Goal: Download file/media

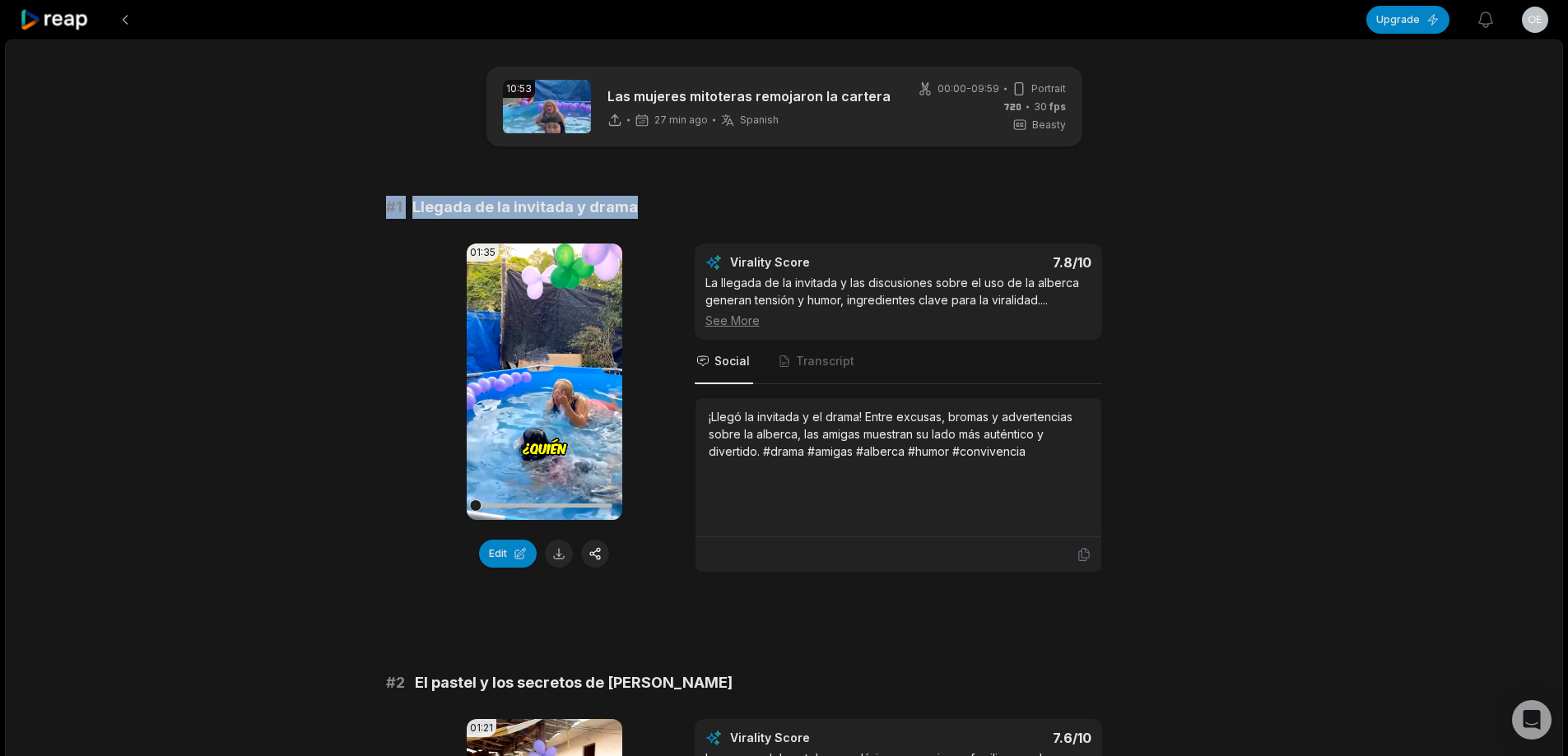
click at [561, 555] on button at bounding box center [559, 554] width 28 height 28
drag, startPoint x: 373, startPoint y: 210, endPoint x: 616, endPoint y: 196, distance: 243.4
copy div "# 1 Llegada de la invitada y drama"
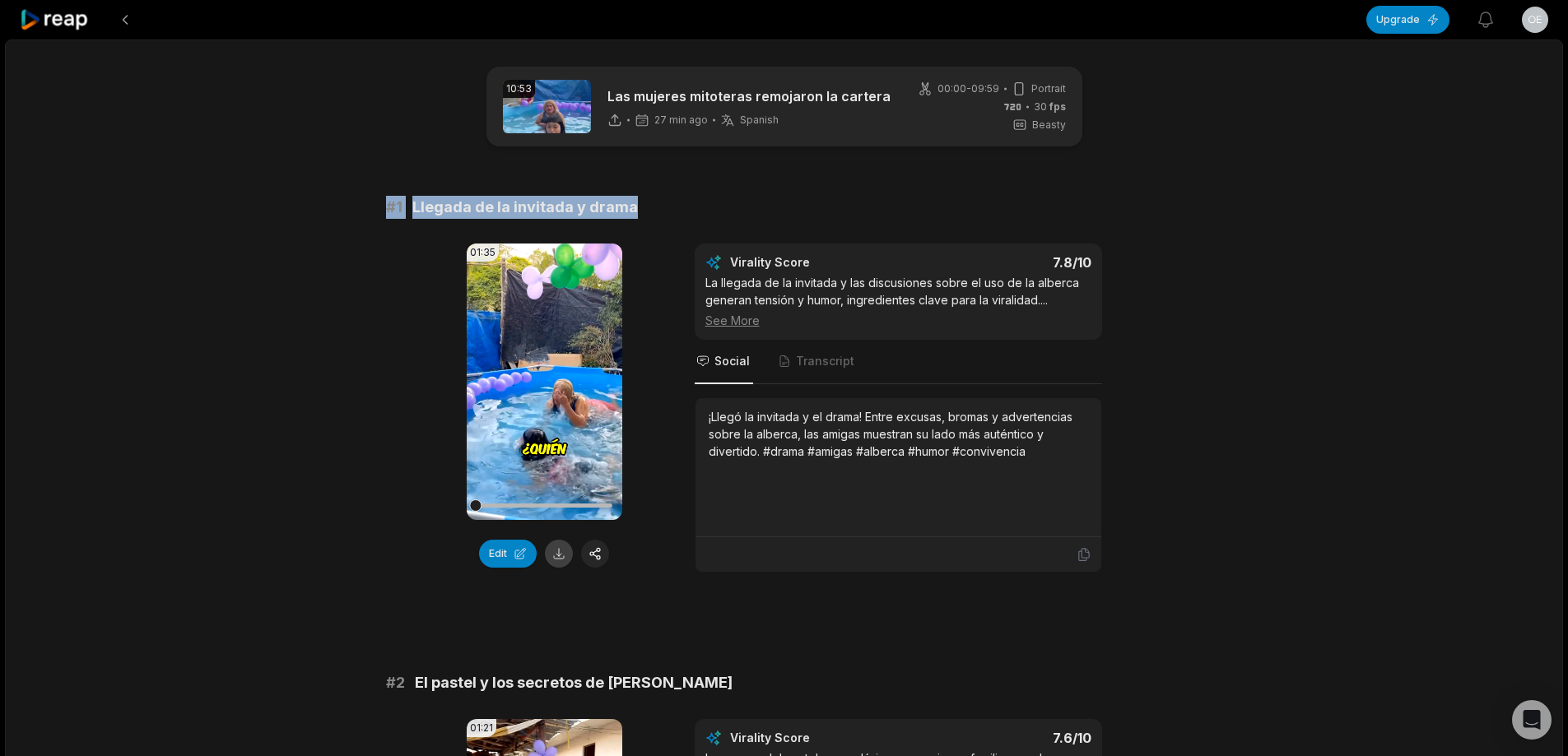
click at [558, 557] on button at bounding box center [559, 554] width 28 height 28
copy div "# 1 Llegada de la invitada y drama"
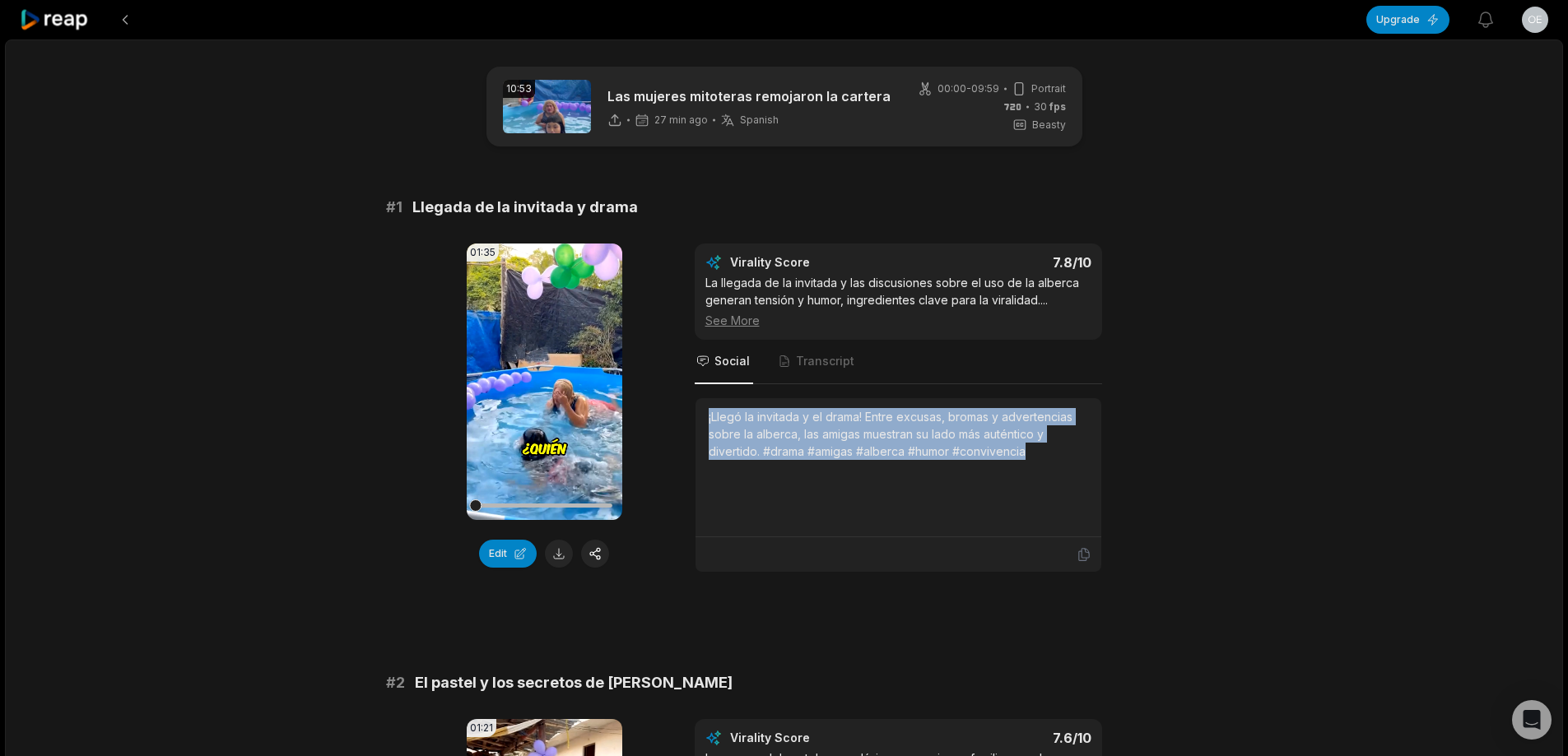
drag, startPoint x: 705, startPoint y: 413, endPoint x: 1080, endPoint y: 449, distance: 376.7
click at [1080, 449] on div "¡Llegó la invitada y el drama! Entre excusas, bromas y advertencias sobre la al…" at bounding box center [898, 468] width 406 height 139
copy div "¡Llegó la invitada y el drama! Entre excusas, bromas y advertencias sobre la al…"
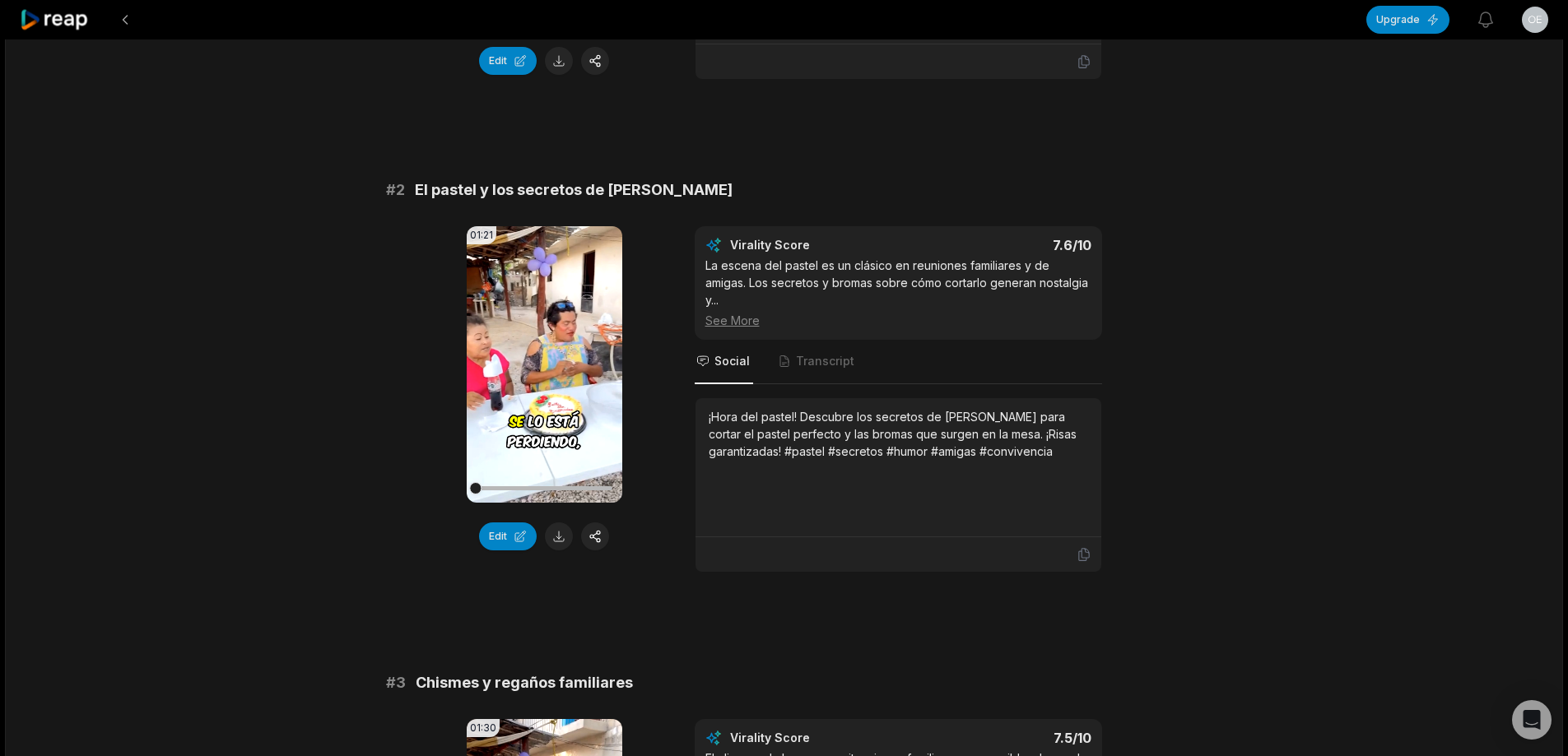
scroll to position [493, 0]
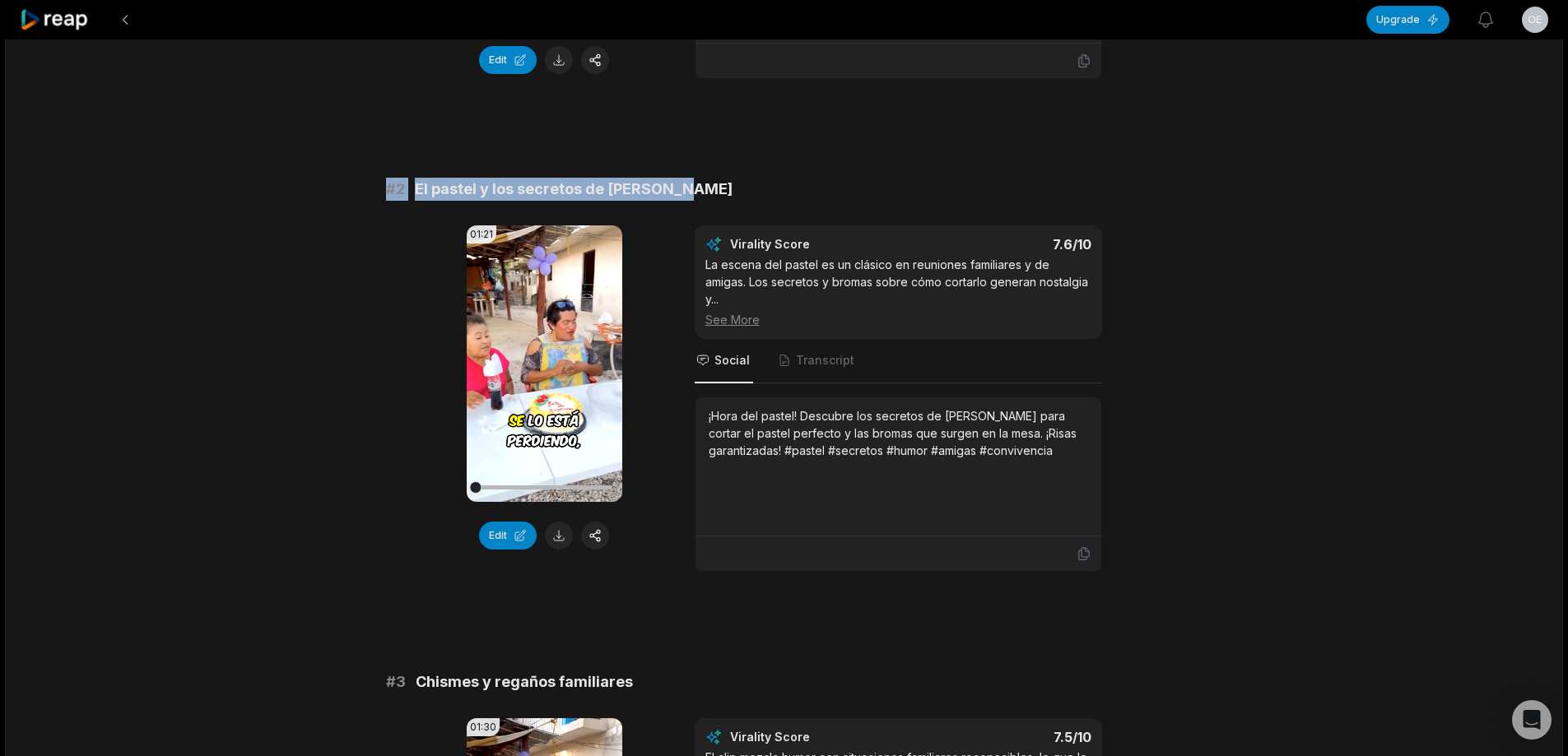
drag, startPoint x: 381, startPoint y: 182, endPoint x: 642, endPoint y: 179, distance: 261.0
copy div "# 2 El pastel y los secretos de doña Ceci"
click at [559, 541] on button at bounding box center [559, 535] width 28 height 28
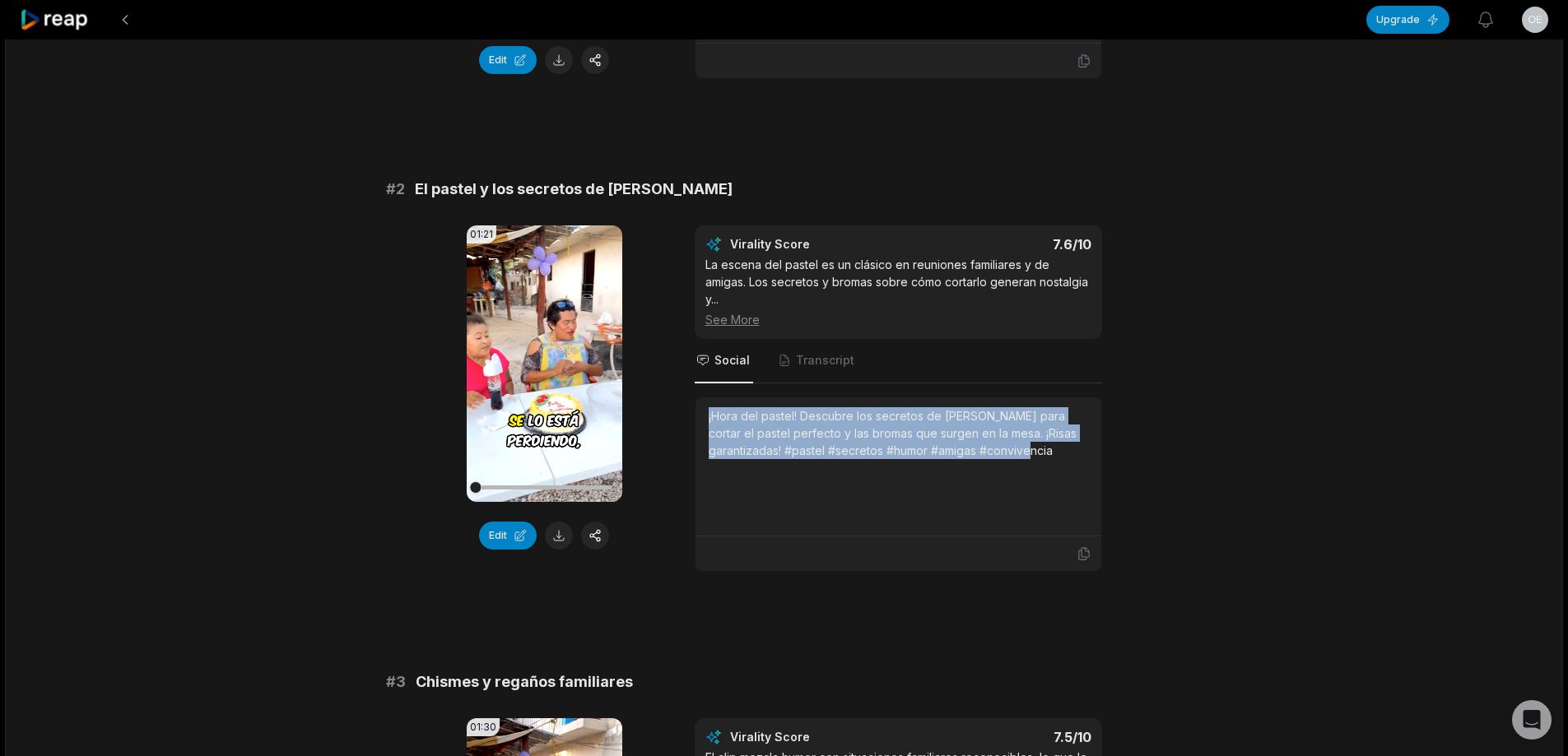
drag, startPoint x: 707, startPoint y: 413, endPoint x: 1060, endPoint y: 471, distance: 357.7
click at [1060, 471] on div "¡Hora del pastel! Descubre los secretos de [PERSON_NAME] para cortar el pastel …" at bounding box center [898, 467] width 406 height 139
copy div "¡Hora del pastel! Descubre los secretos de [PERSON_NAME] para cortar el pastel …"
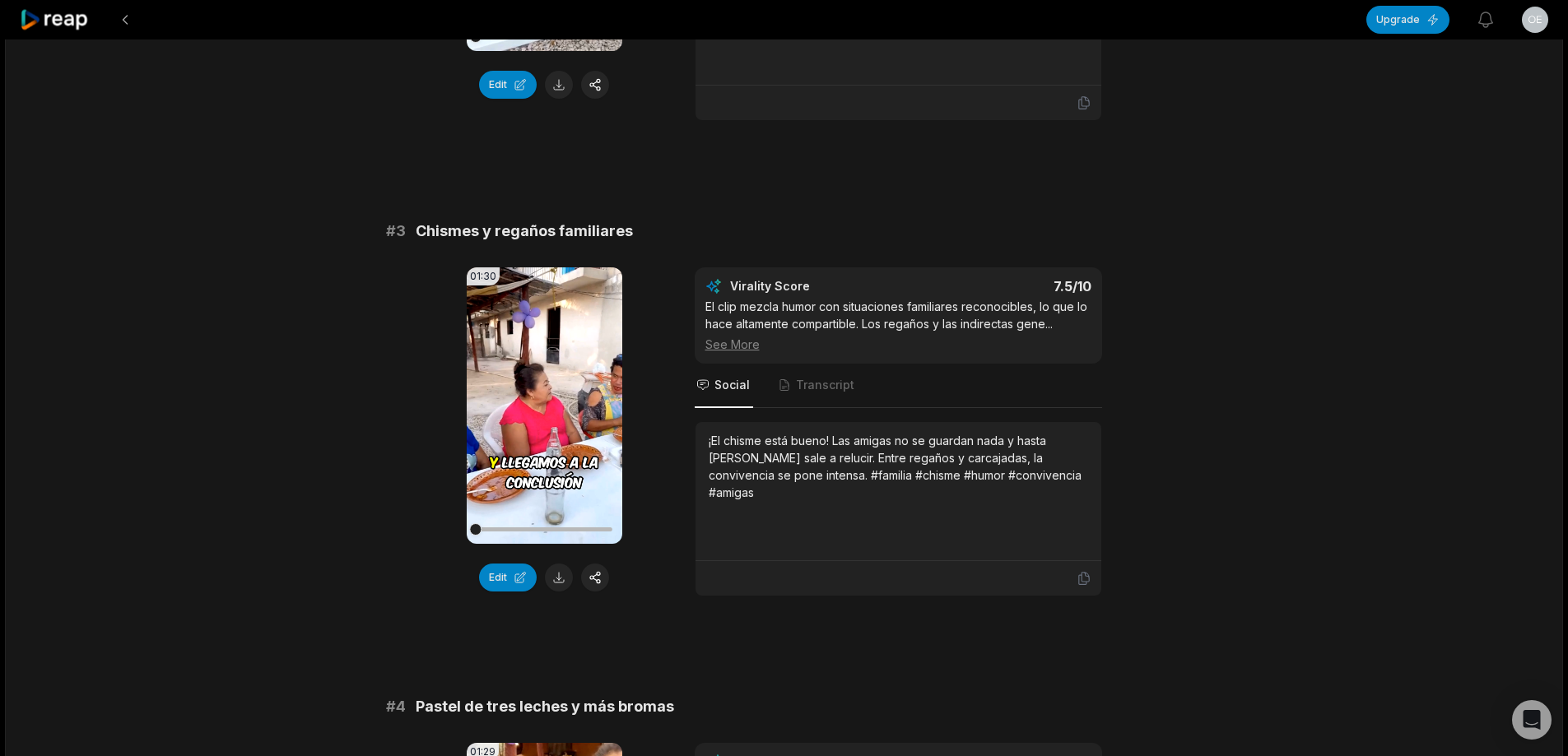
scroll to position [987, 0]
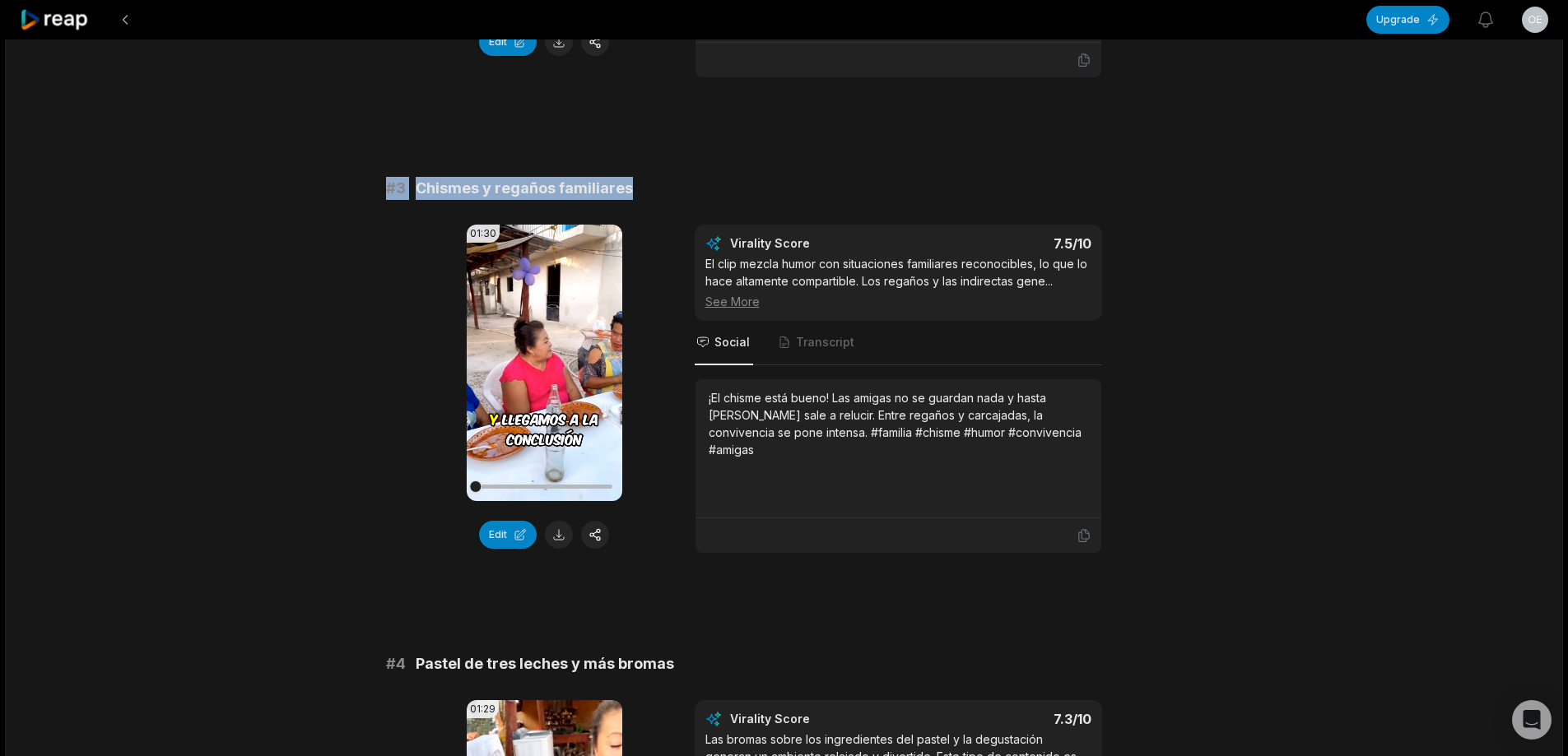
drag, startPoint x: 377, startPoint y: 194, endPoint x: 784, endPoint y: 192, distance: 407.0
copy div "# 3 Chismes y regaños familiares"
click at [563, 540] on button at bounding box center [559, 534] width 28 height 28
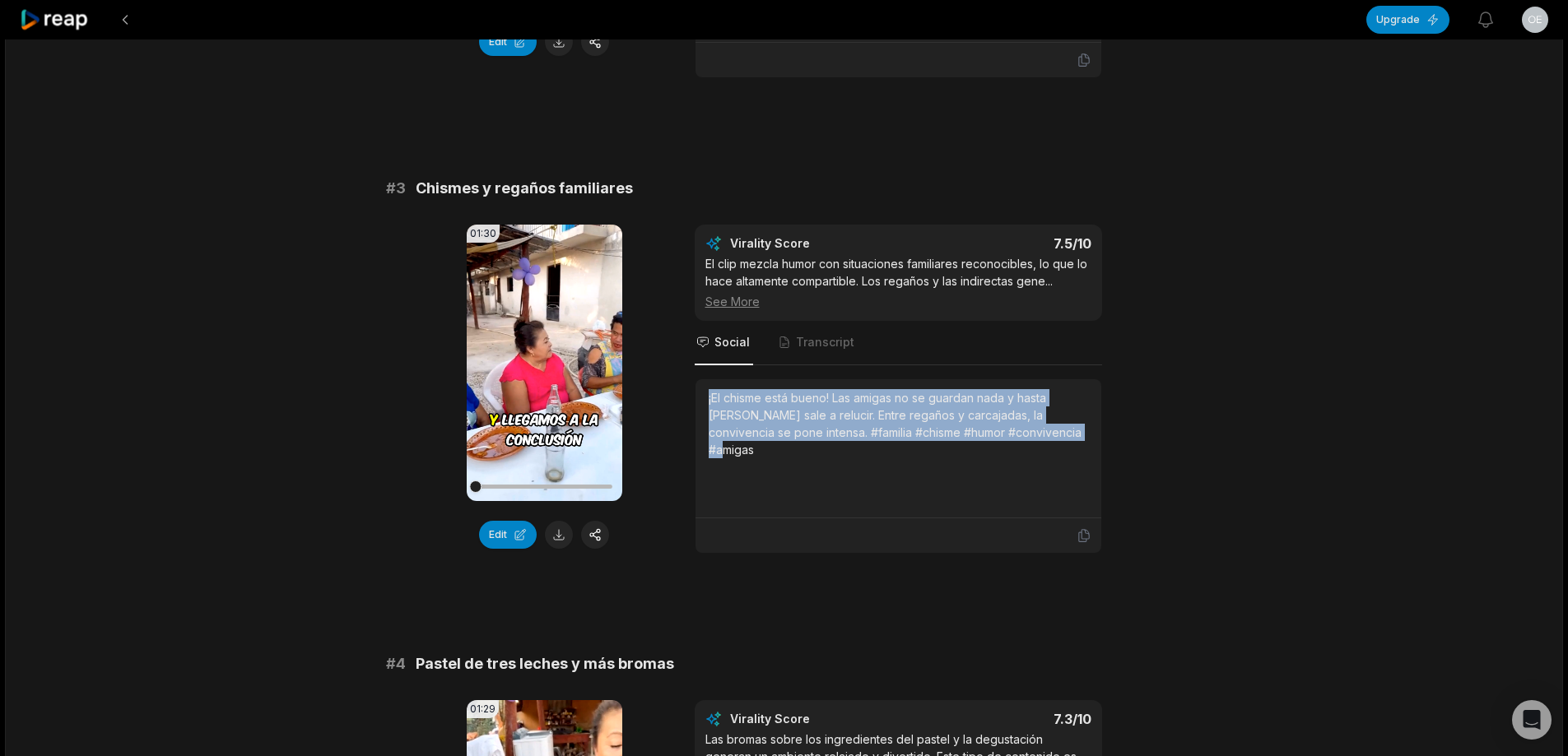
drag, startPoint x: 706, startPoint y: 399, endPoint x: 1018, endPoint y: 434, distance: 314.0
click at [1044, 440] on div "¡El chisme está bueno! Las amigas no se guardan nada y hasta [PERSON_NAME] sale…" at bounding box center [898, 449] width 406 height 139
copy div "¡El chisme está bueno! Las amigas no se guardan nada y hasta [PERSON_NAME] sale…"
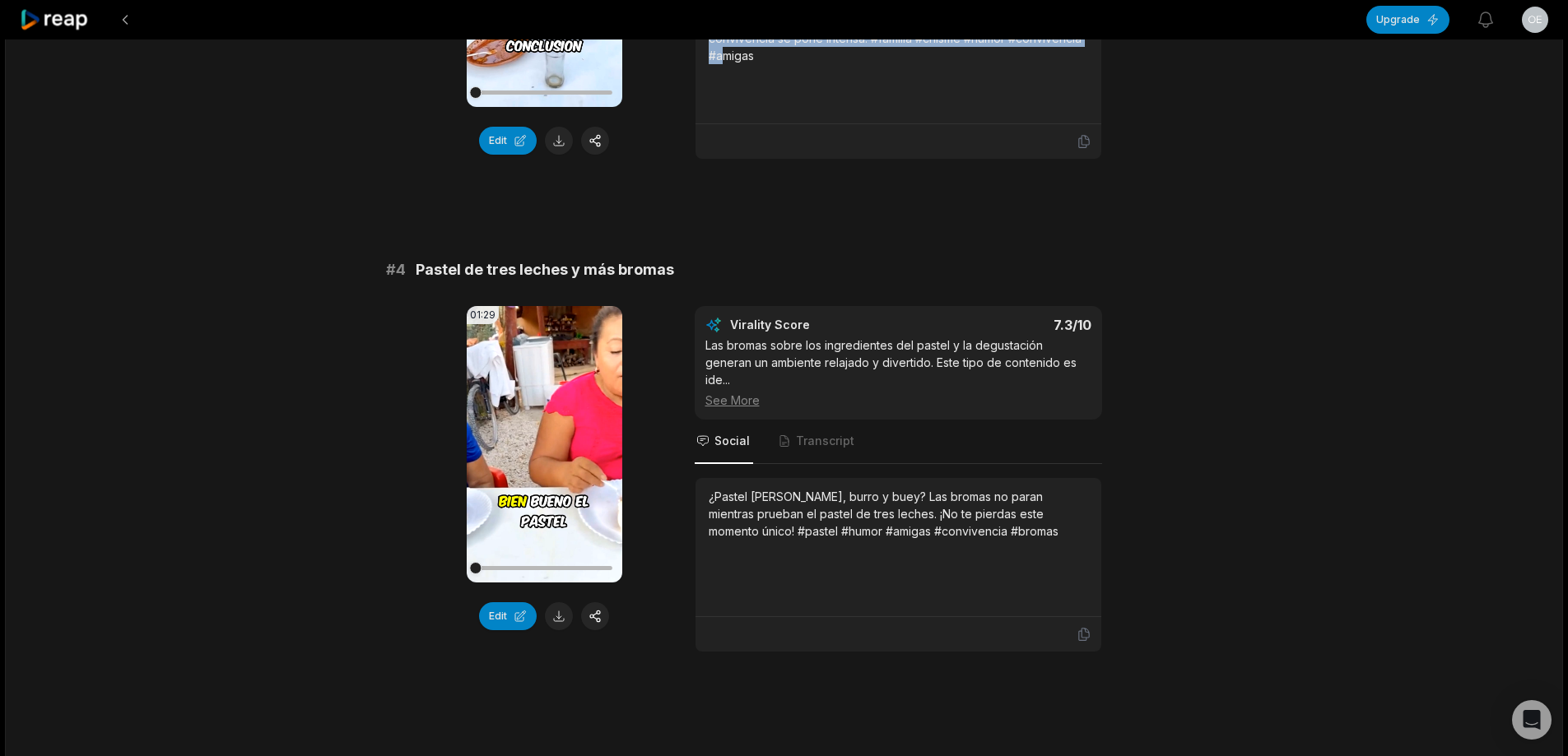
scroll to position [1398, 0]
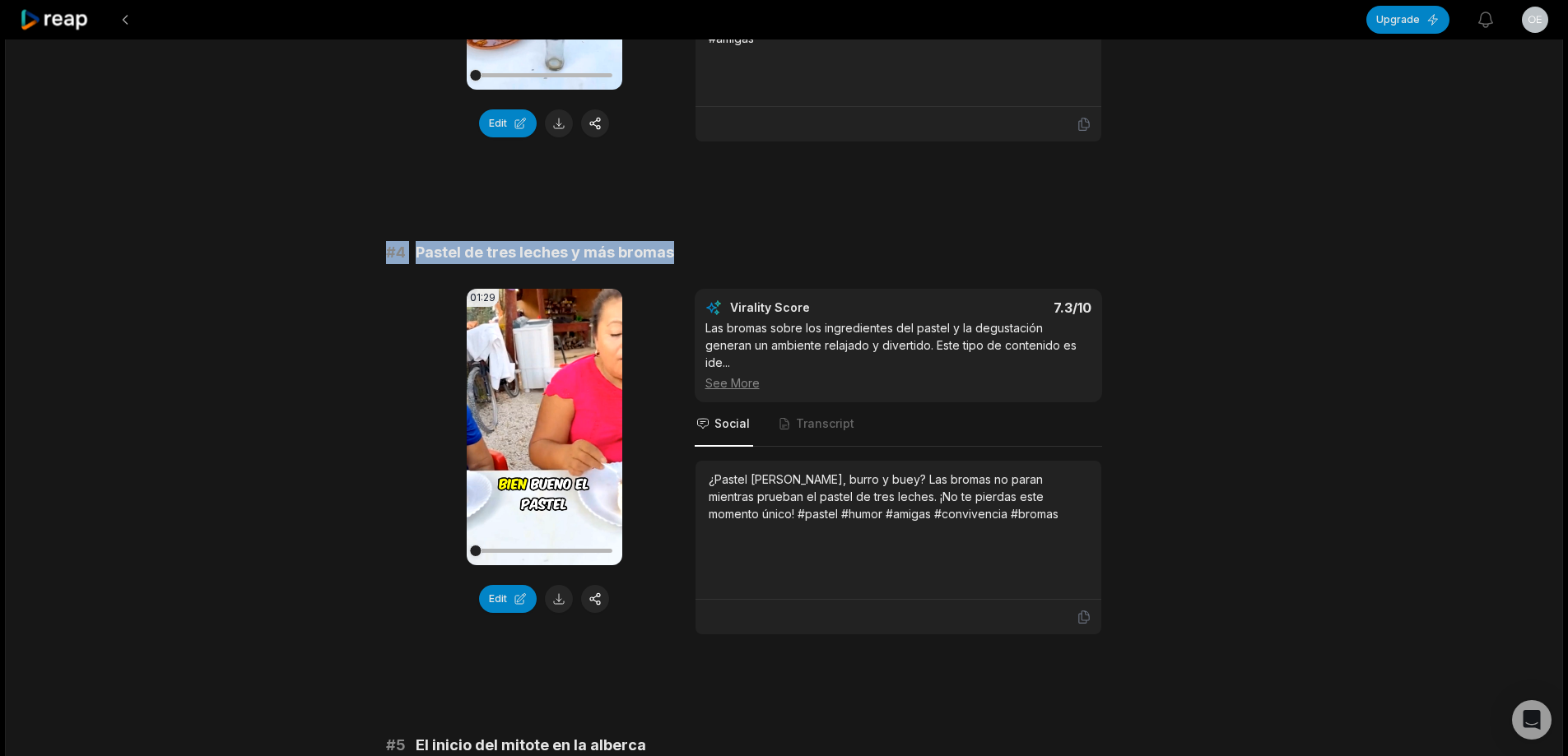
drag, startPoint x: 372, startPoint y: 252, endPoint x: 663, endPoint y: 254, distance: 291.0
click at [678, 253] on div "10:53 Las mujeres mitoteras remojaron la cartera an hour ago Spanish es 00:00 -…" at bounding box center [784, 649] width 1558 height 4016
copy div "# 4 Pastel de tres leches y más bromas"
click at [559, 602] on button at bounding box center [559, 599] width 28 height 28
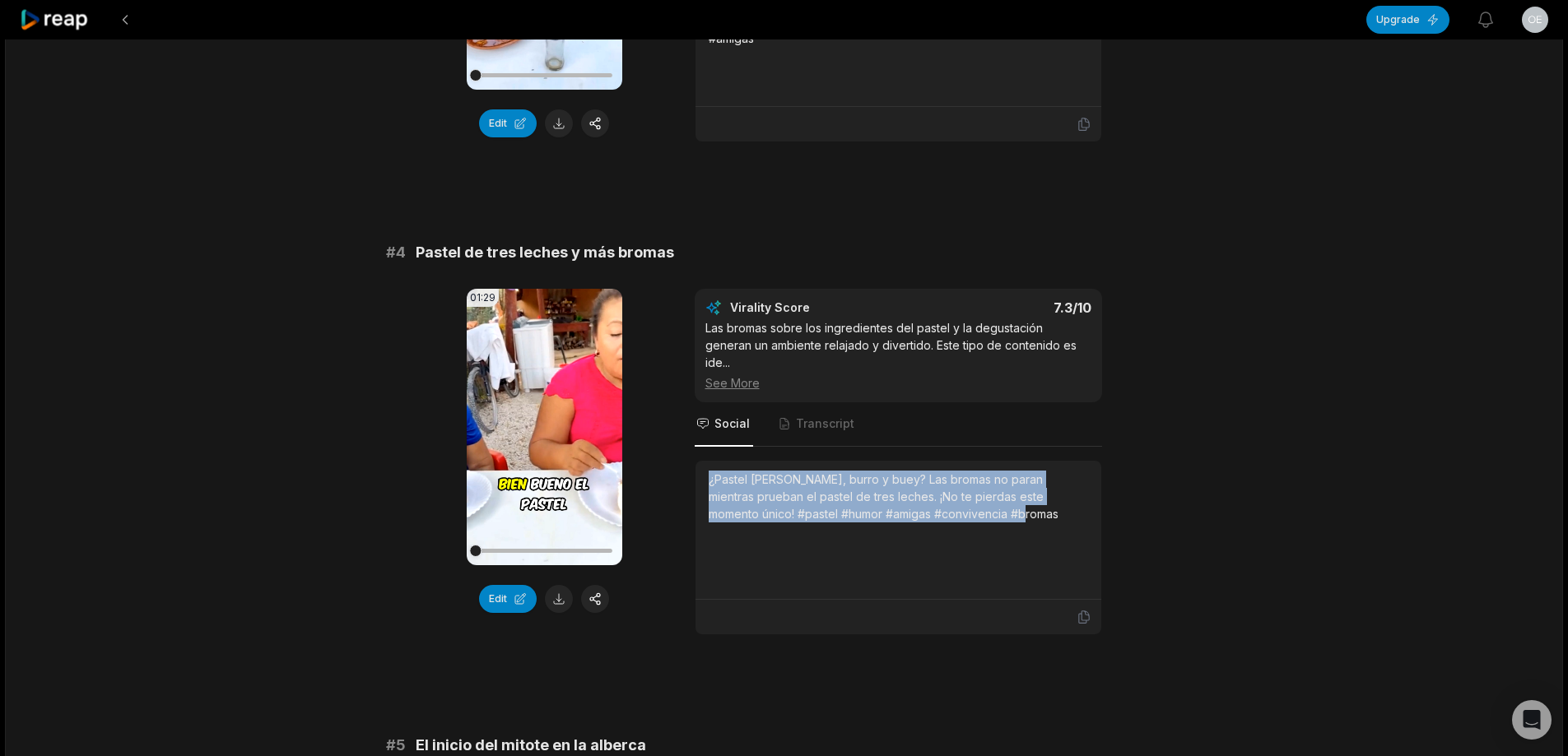
drag, startPoint x: 704, startPoint y: 460, endPoint x: 987, endPoint y: 512, distance: 287.7
click at [988, 516] on div "¿Pastel [PERSON_NAME], burro y buey? Las bromas no paran mientras prueban el pa…" at bounding box center [898, 530] width 406 height 139
copy div "¿Pastel [PERSON_NAME], burro y buey? Las bromas no paran mientras prueban el pa…"
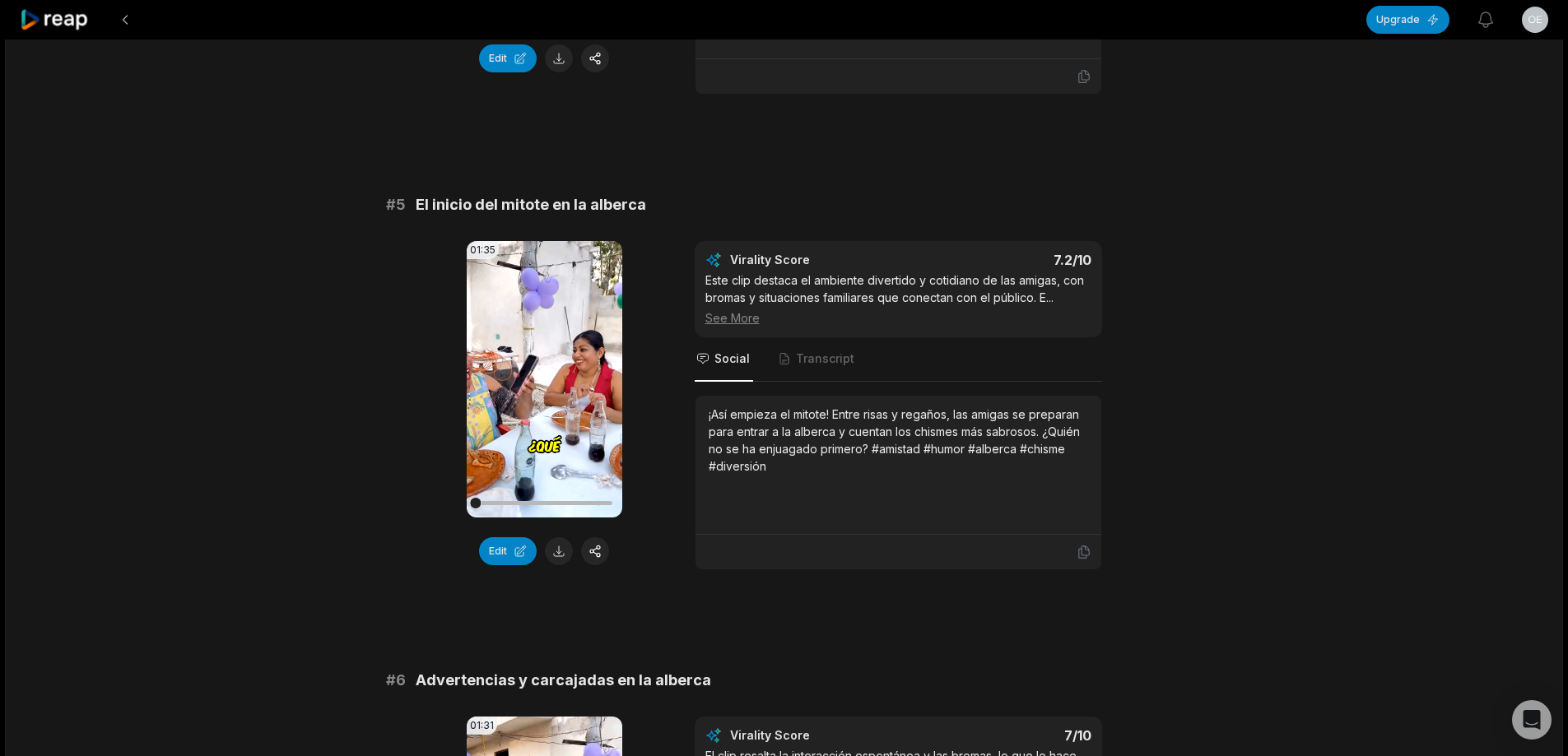
scroll to position [1975, 0]
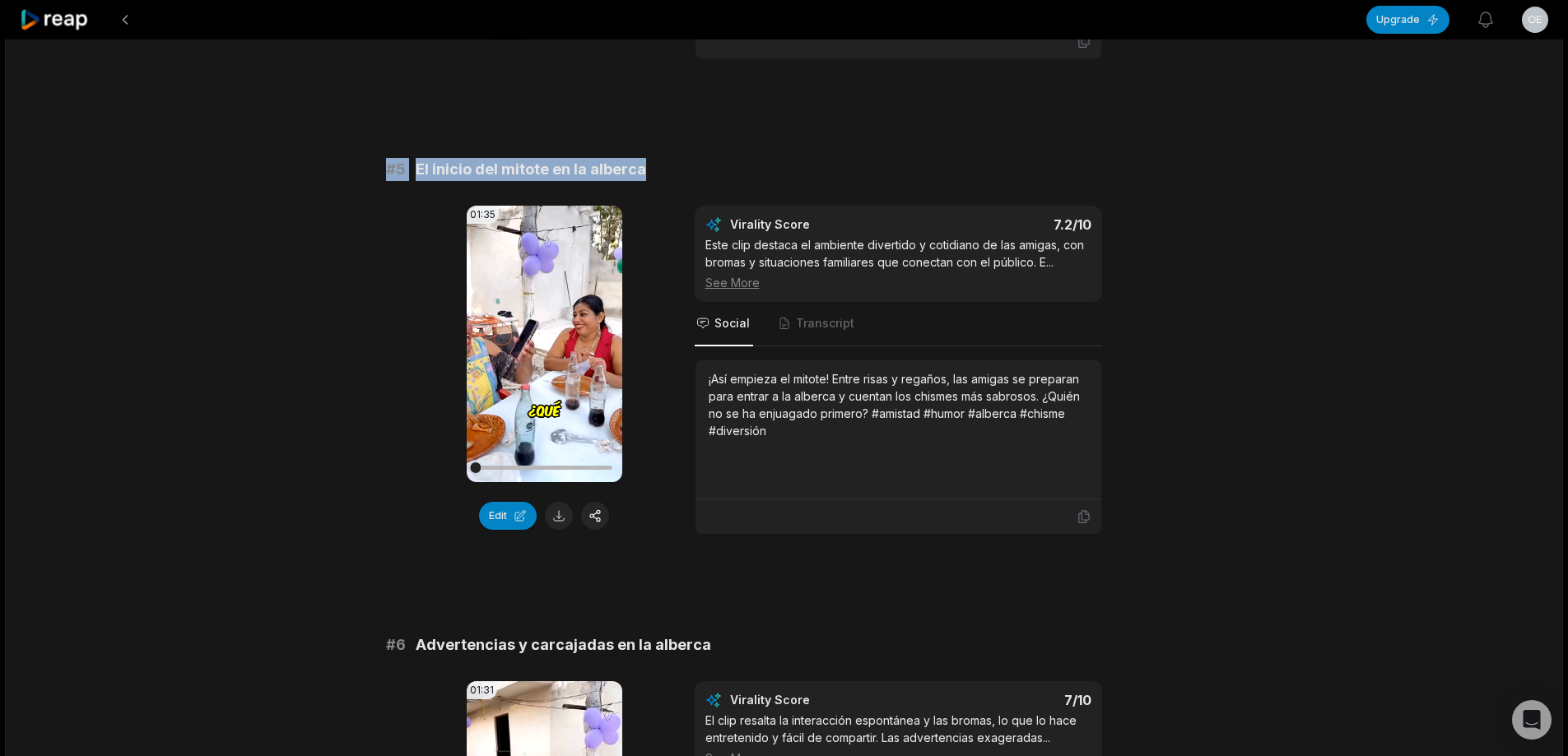
drag, startPoint x: 383, startPoint y: 153, endPoint x: 642, endPoint y: 152, distance: 259.0
click at [642, 152] on div "10:53 Las mujeres mitoteras remojaron la cartera an hour ago Spanish es 00:00 -…" at bounding box center [784, 73] width 1558 height 4016
copy div "# 5 El inicio del mitote en la alberca"
click at [561, 502] on button at bounding box center [559, 516] width 28 height 28
copy div "# 5 El inicio del mitote en la alberca"
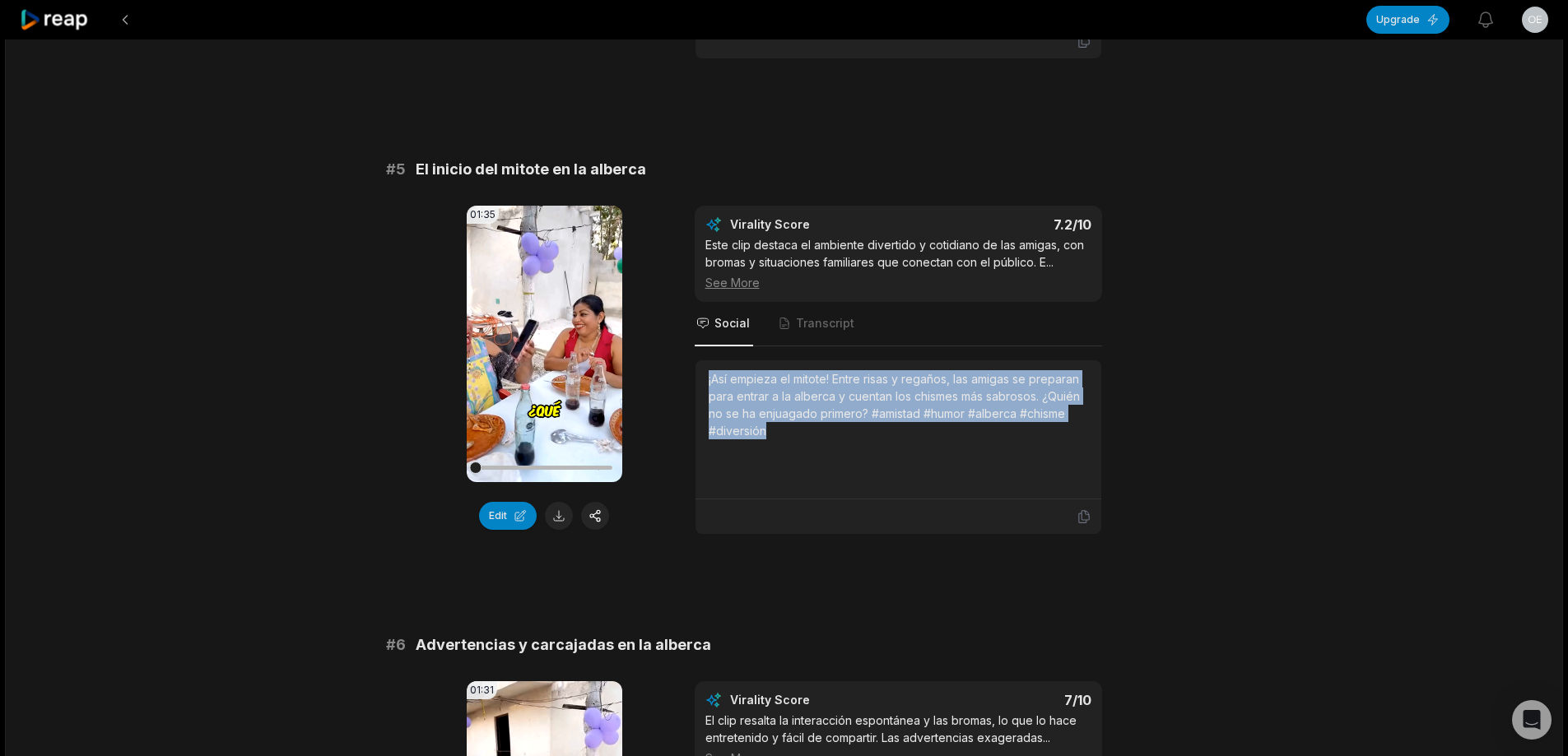
drag, startPoint x: 704, startPoint y: 360, endPoint x: 789, endPoint y: 426, distance: 107.6
click at [789, 426] on div "¡Así empieza el mitote! Entre risas y regaños, las amigas se preparan para entr…" at bounding box center [898, 429] width 406 height 139
copy div "¡Así empieza el mitote! Entre risas y regaños, las amigas se preparan para entr…"
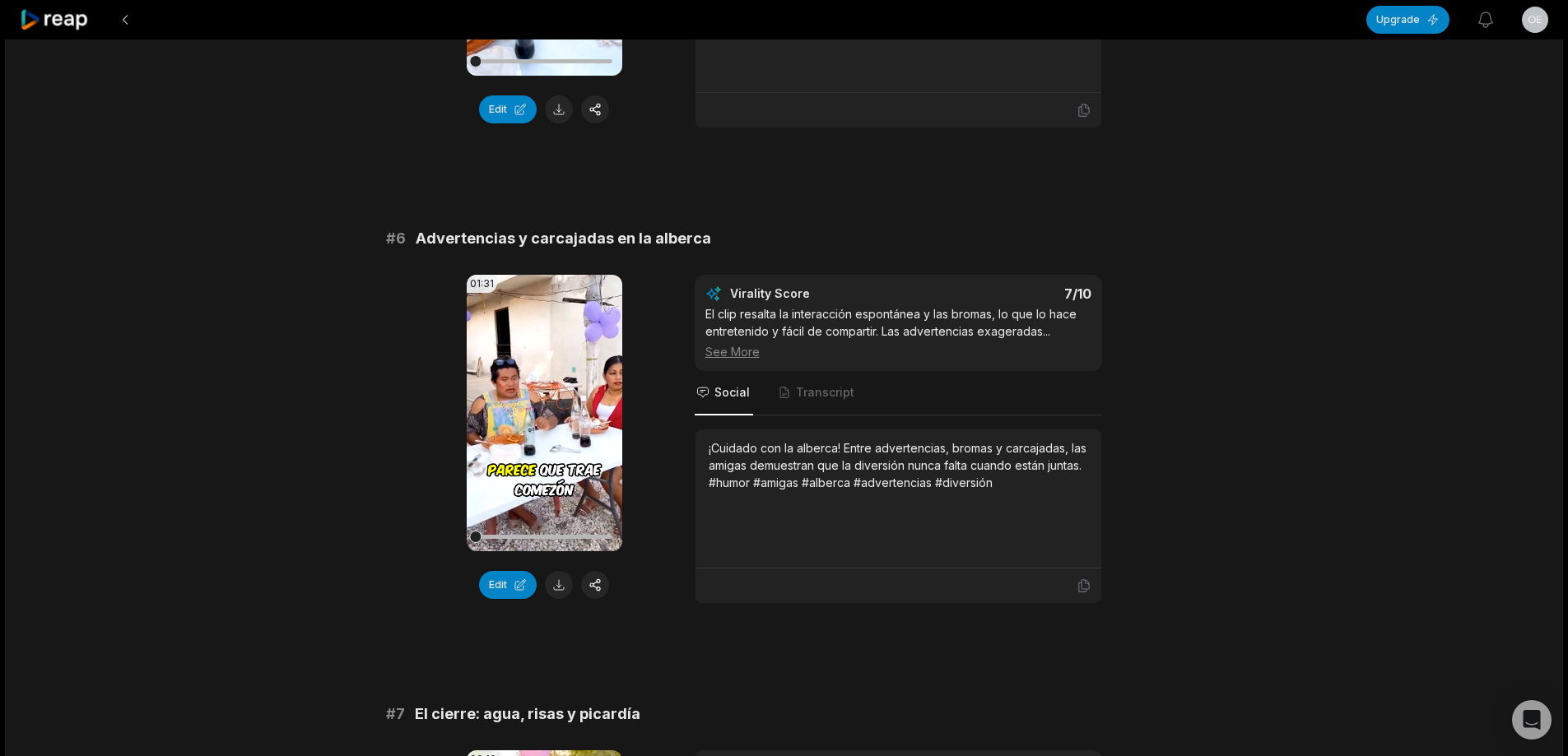
scroll to position [2468, 0]
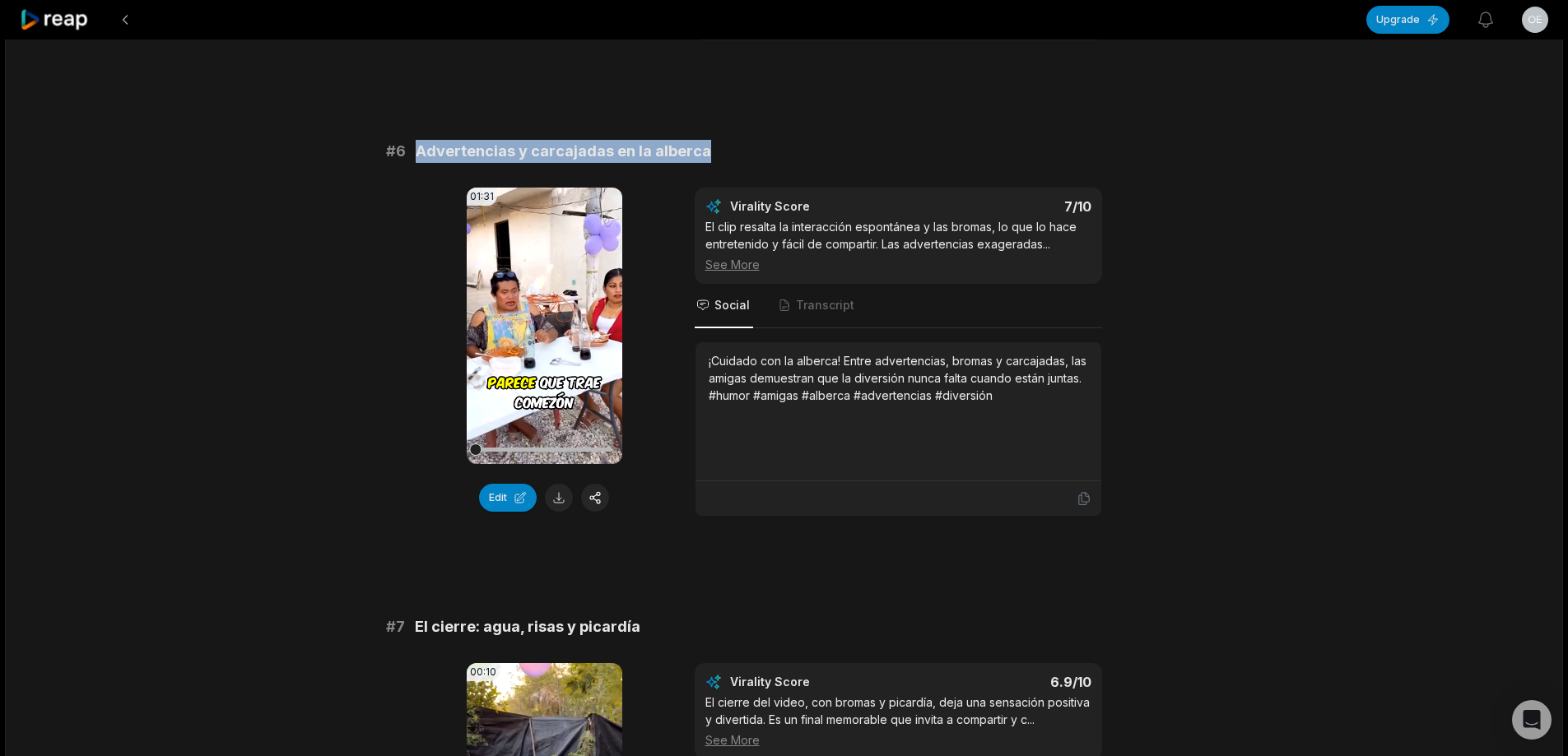
drag, startPoint x: 419, startPoint y: 137, endPoint x: 920, endPoint y: 121, distance: 501.3
copy span "Advertencias y carcajadas en la alberca"
click at [570, 484] on button at bounding box center [559, 498] width 28 height 28
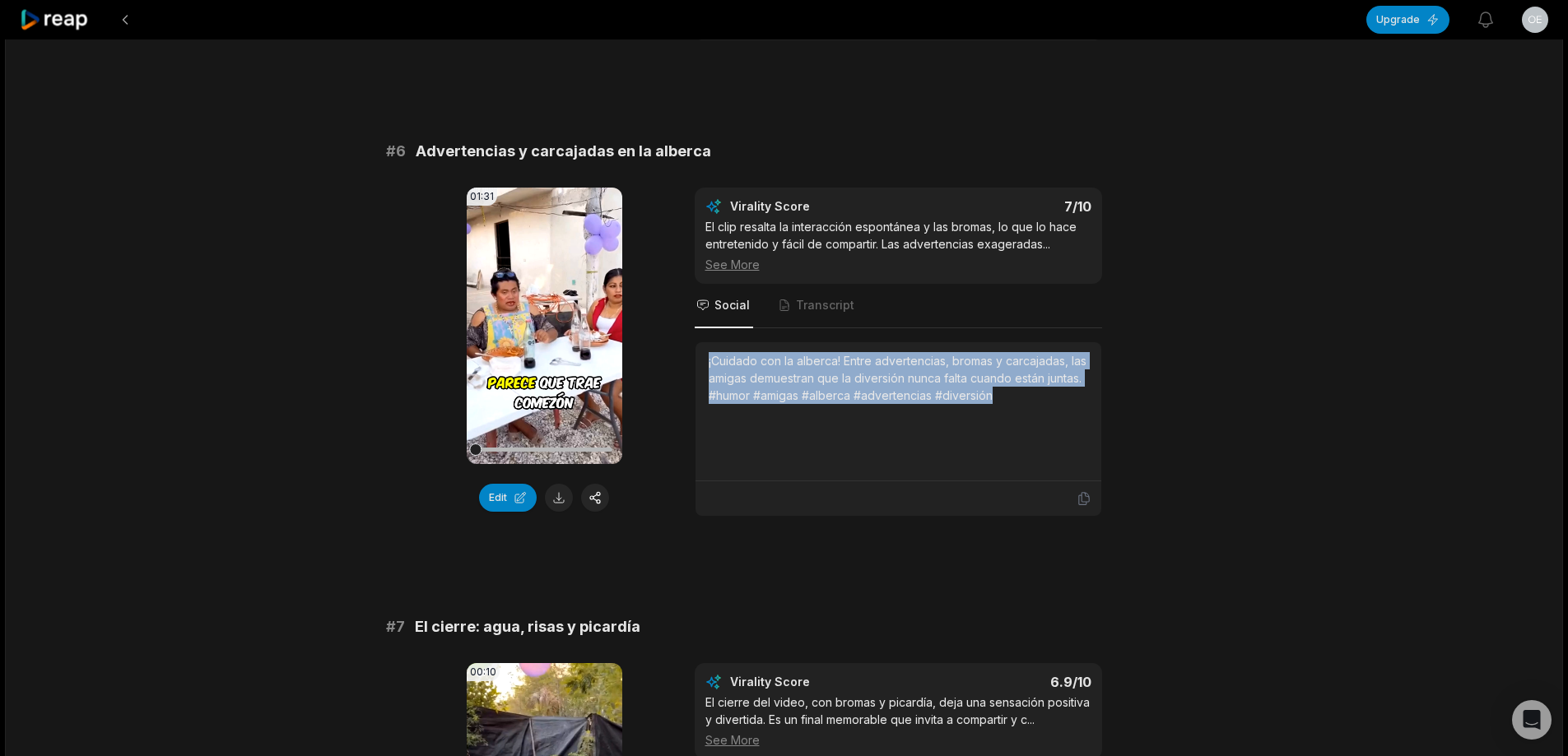
drag, startPoint x: 706, startPoint y: 344, endPoint x: 975, endPoint y: 373, distance: 270.6
click at [1040, 411] on div "¡Cuidado con la alberca! Entre advertencias, bromas y carcajadas, las amigas de…" at bounding box center [898, 412] width 406 height 139
copy div "¡Cuidado con la alberca! Entre advertencias, bromas y carcajadas, las amigas de…"
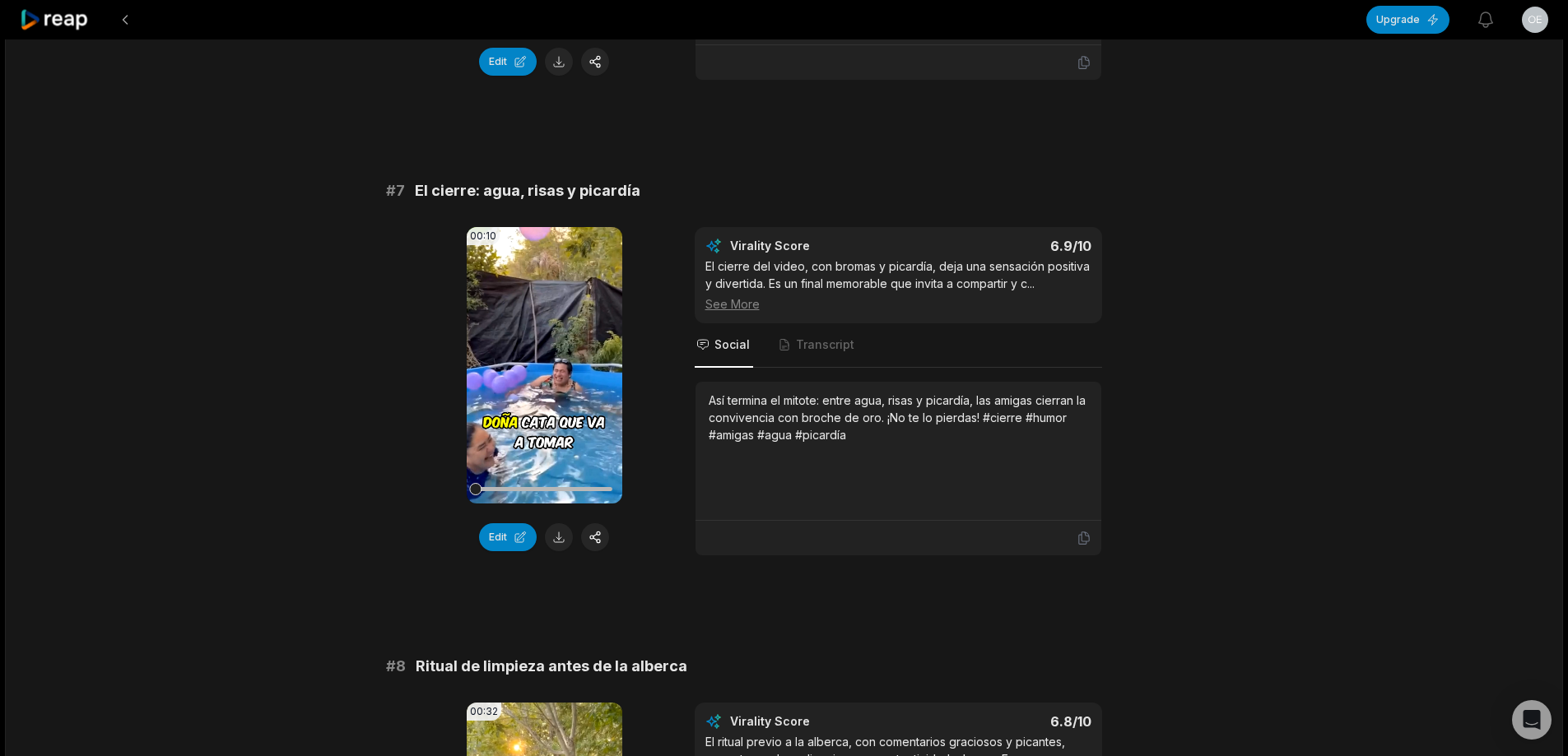
scroll to position [2879, 0]
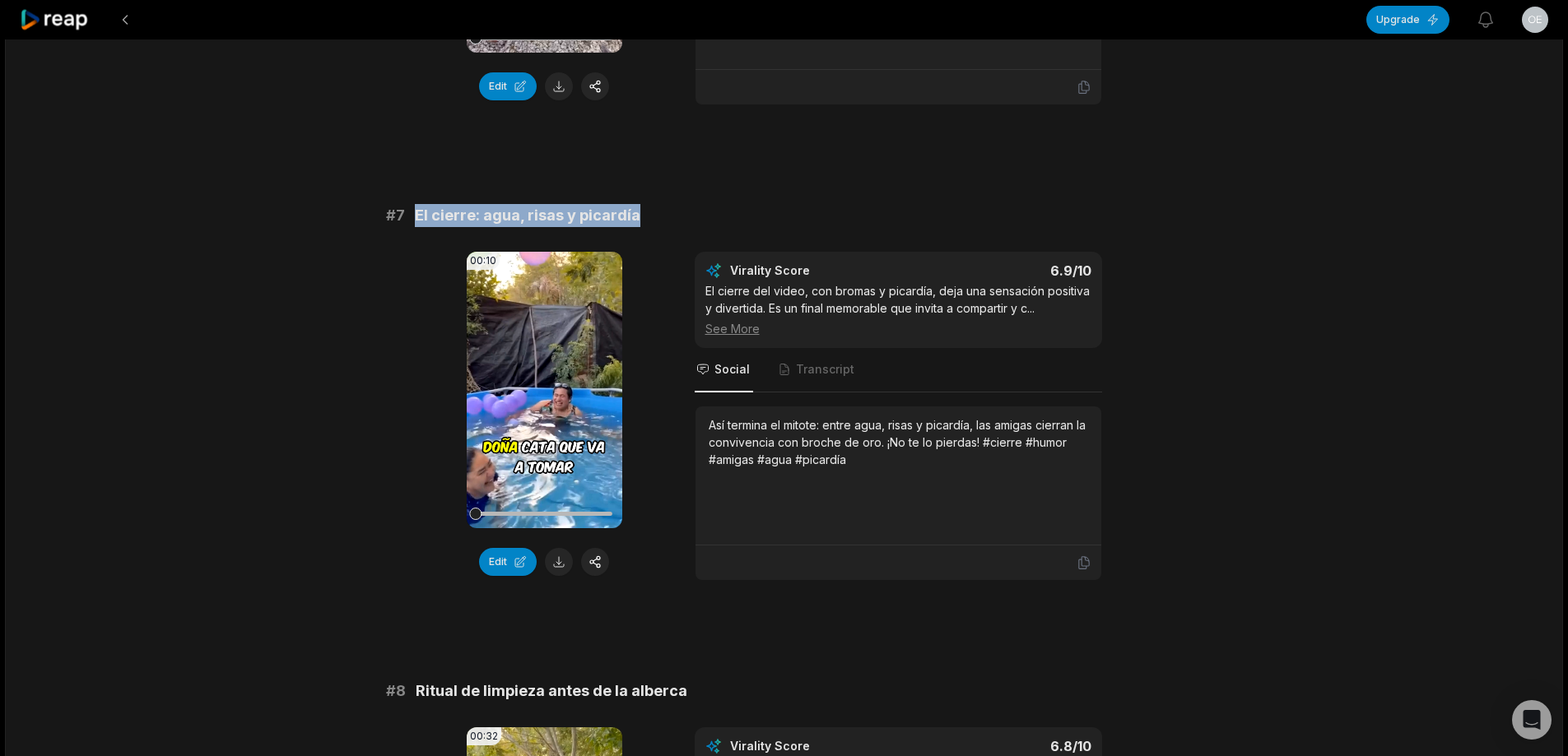
drag, startPoint x: 415, startPoint y: 197, endPoint x: 759, endPoint y: 142, distance: 348.4
copy span "El cierre: agua, risas y picardía"
click at [556, 548] on button at bounding box center [559, 562] width 28 height 28
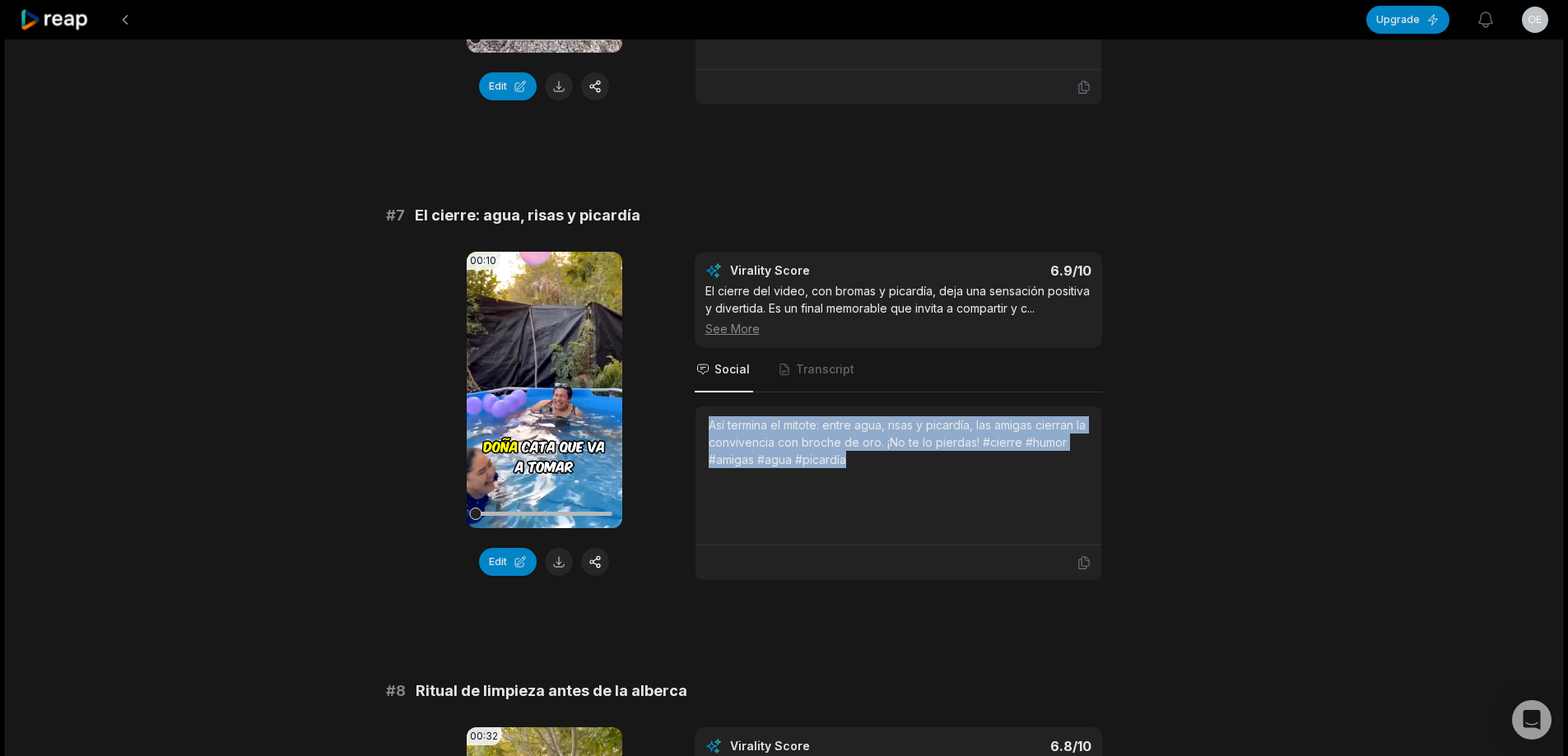
drag, startPoint x: 706, startPoint y: 406, endPoint x: 901, endPoint y: 442, distance: 198.3
click at [901, 442] on div "Así termina el mitote: entre agua, risas y picardía, las amigas cierran la conv…" at bounding box center [898, 476] width 406 height 139
copy div "Así termina el mitote: entre agua, risas y picardía, las amigas cierran la conv…"
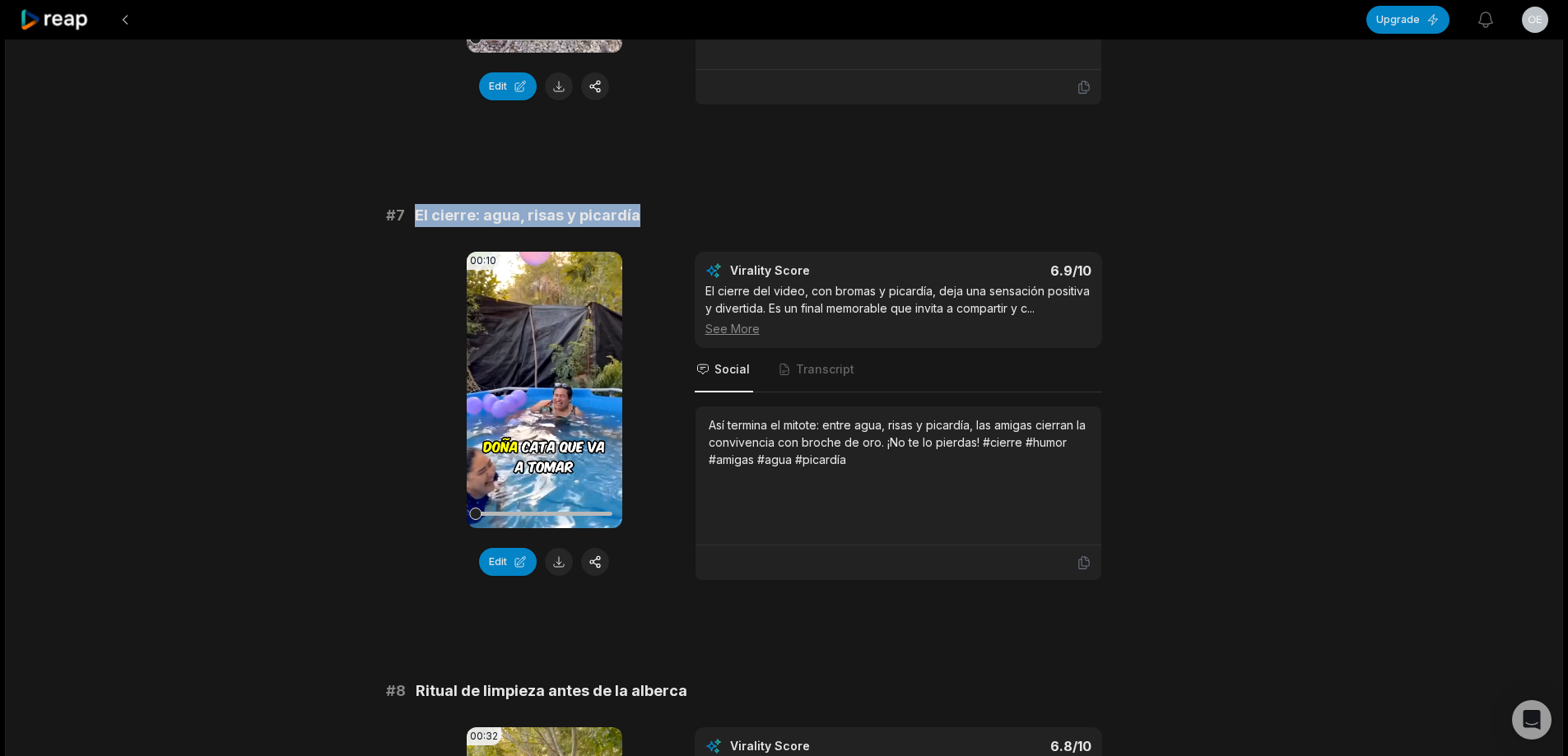
drag, startPoint x: 415, startPoint y: 200, endPoint x: 757, endPoint y: 199, distance: 342.0
click at [757, 204] on div "# 7 El cierre: agua, risas y picardía" at bounding box center [784, 215] width 797 height 23
copy span "El cierre: agua, risas y picardía"
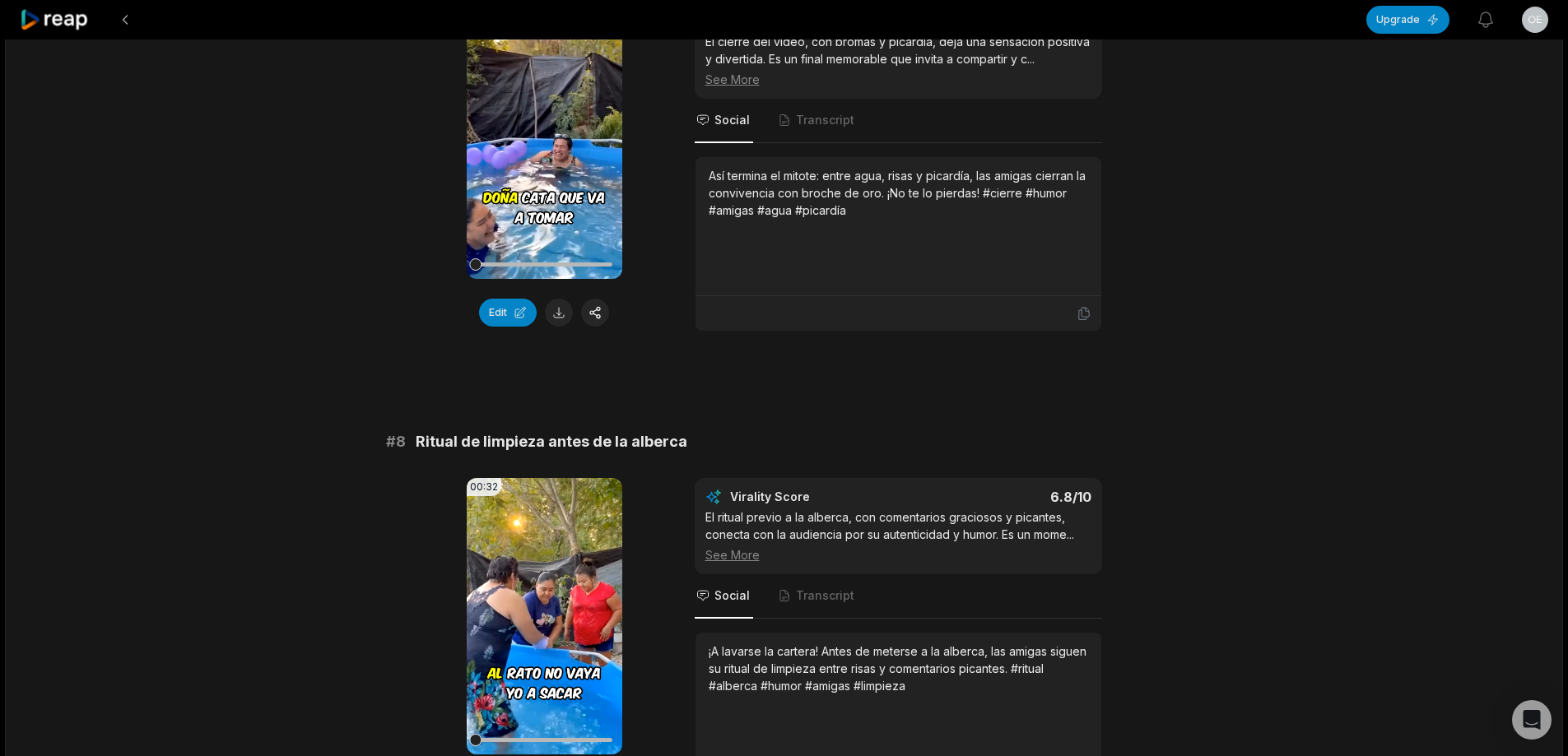
scroll to position [3208, 0]
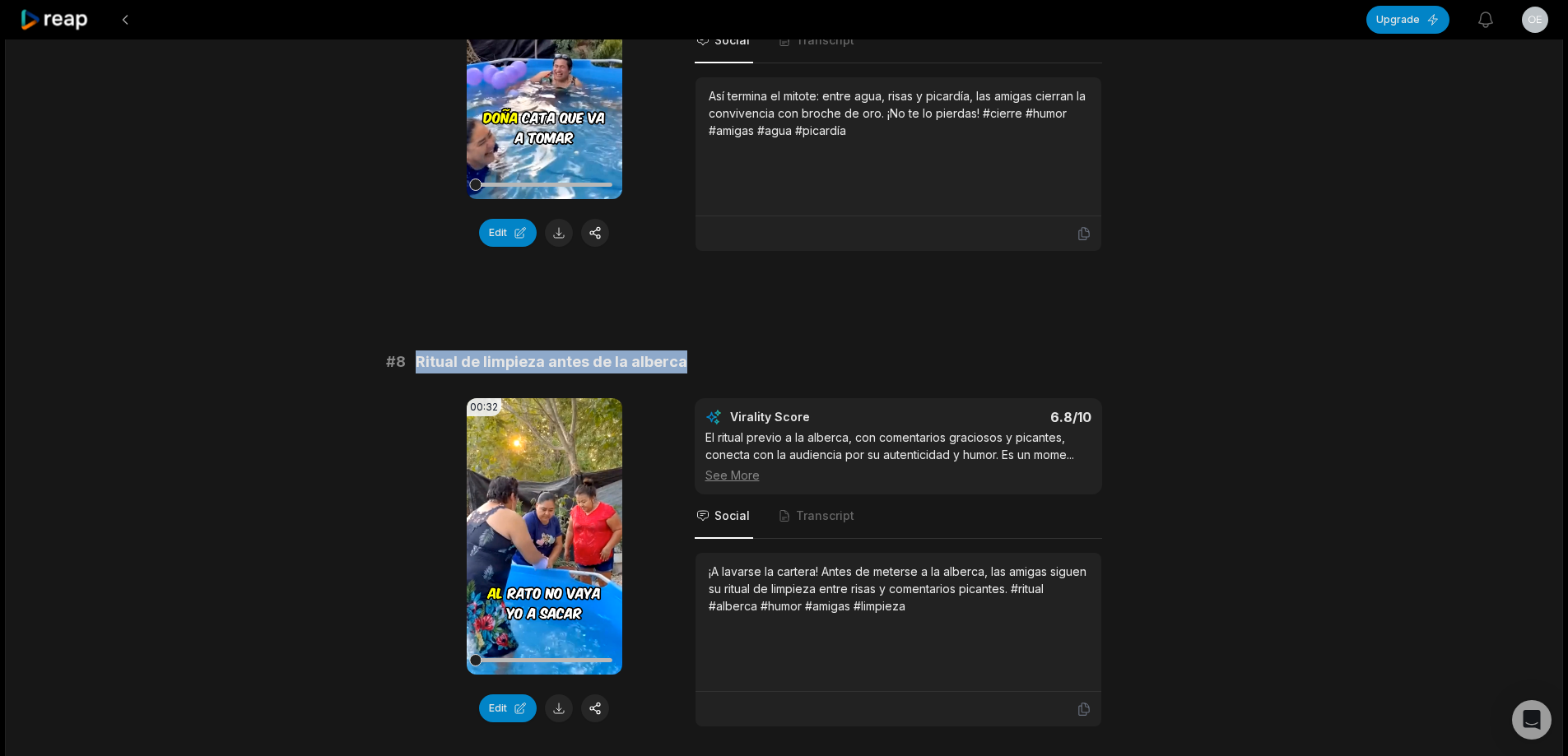
drag, startPoint x: 415, startPoint y: 340, endPoint x: 940, endPoint y: 277, distance: 528.8
copy span "Ritual de limpieza antes de la alberca"
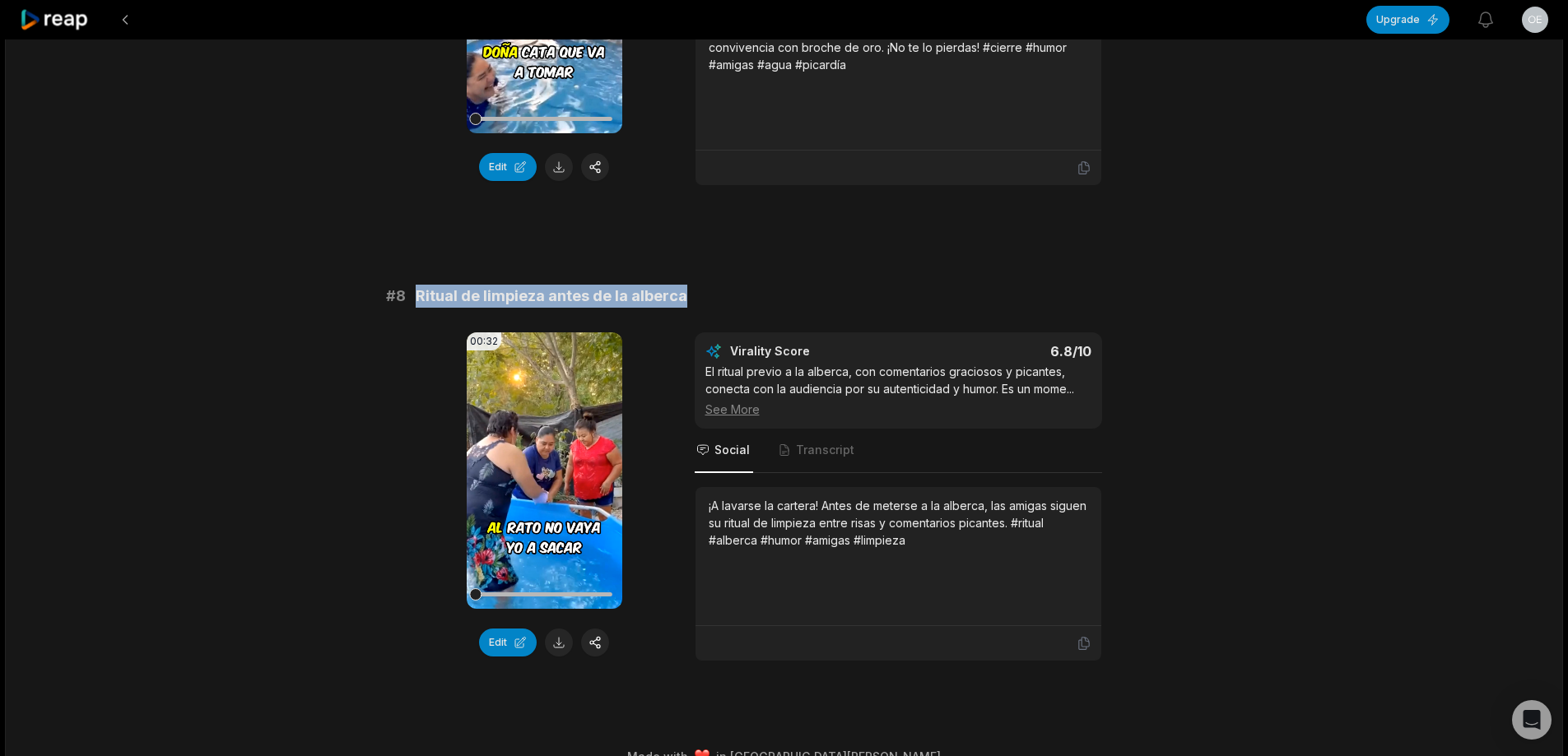
scroll to position [3287, 0]
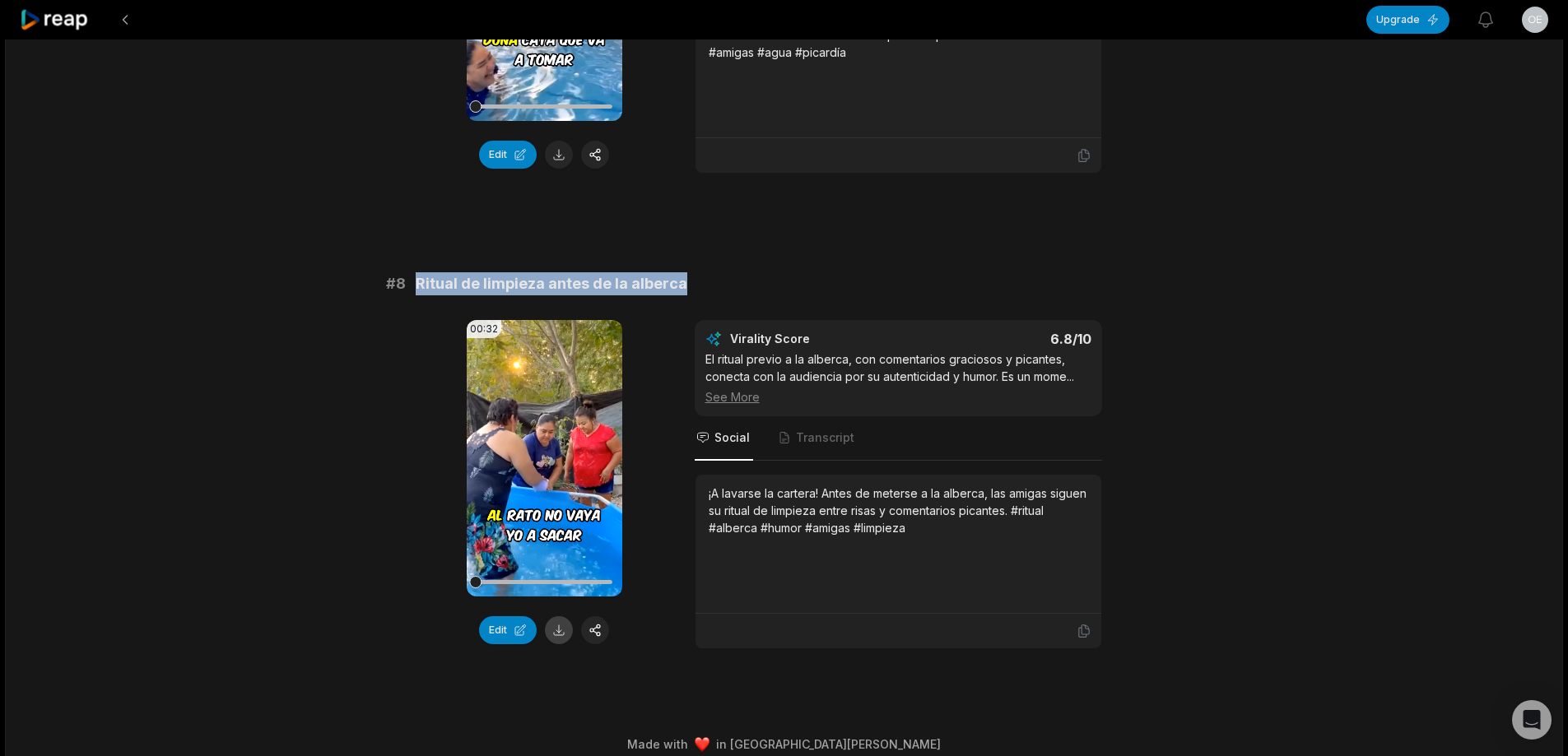
click at [564, 616] on button at bounding box center [559, 630] width 28 height 28
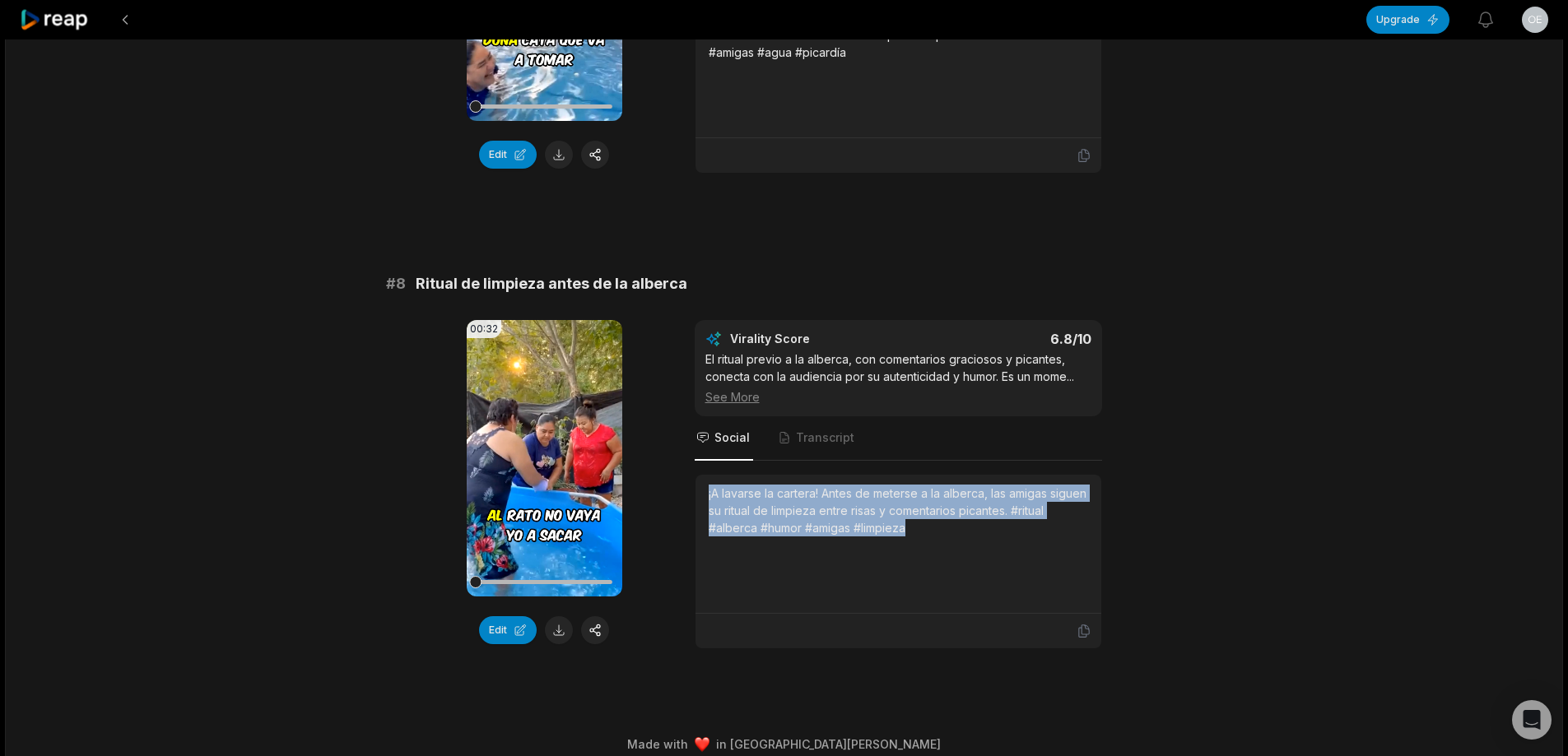
drag, startPoint x: 699, startPoint y: 474, endPoint x: 979, endPoint y: 489, distance: 280.4
click at [1034, 519] on div "¡A lavarse la cartera! Antes de meterse a la alberca, las amigas siguen su ritu…" at bounding box center [898, 544] width 406 height 139
copy div "¡A lavarse la cartera! Antes de meterse a la alberca, las amigas siguen su ritu…"
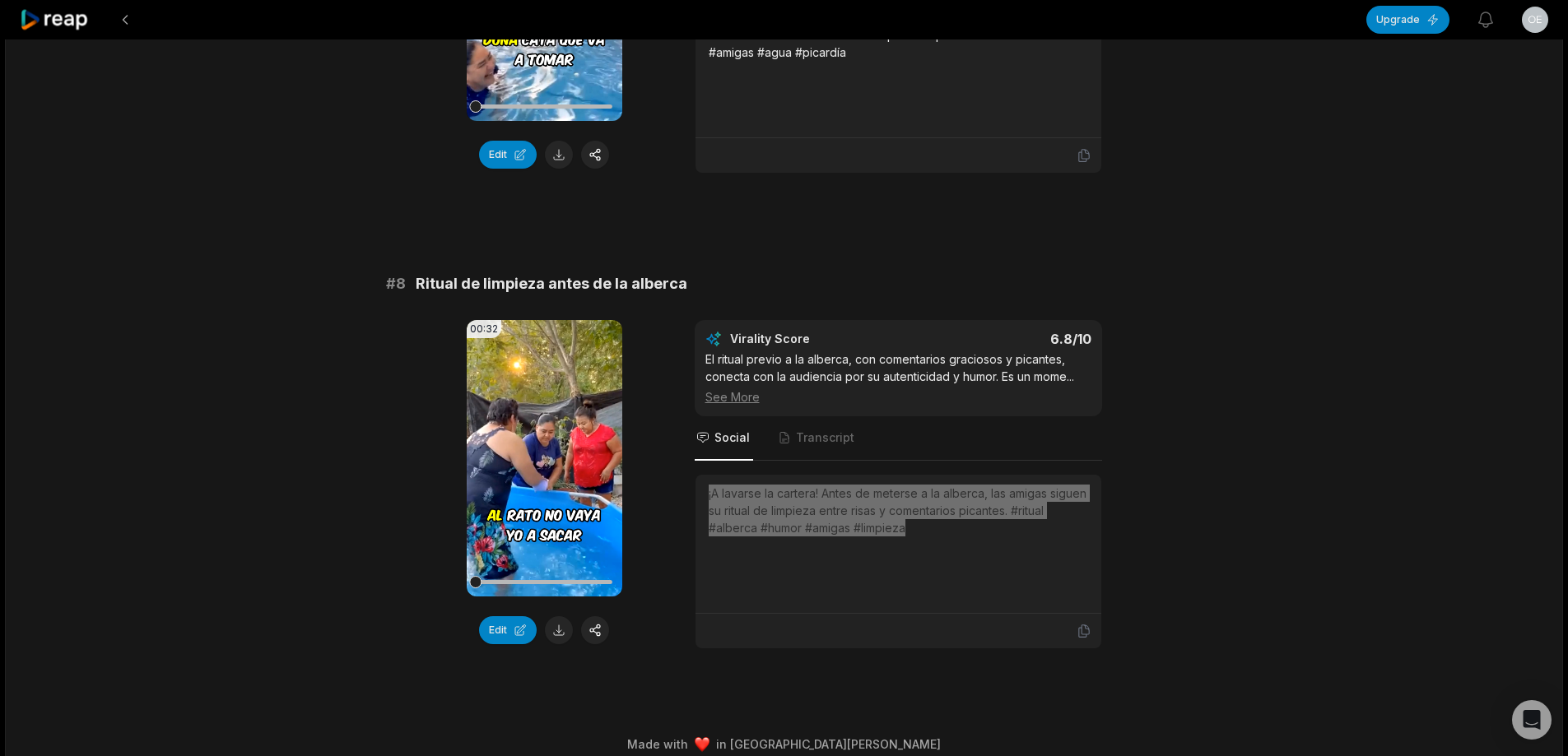
scroll to position [3287, 0]
